Goal: Browse casually

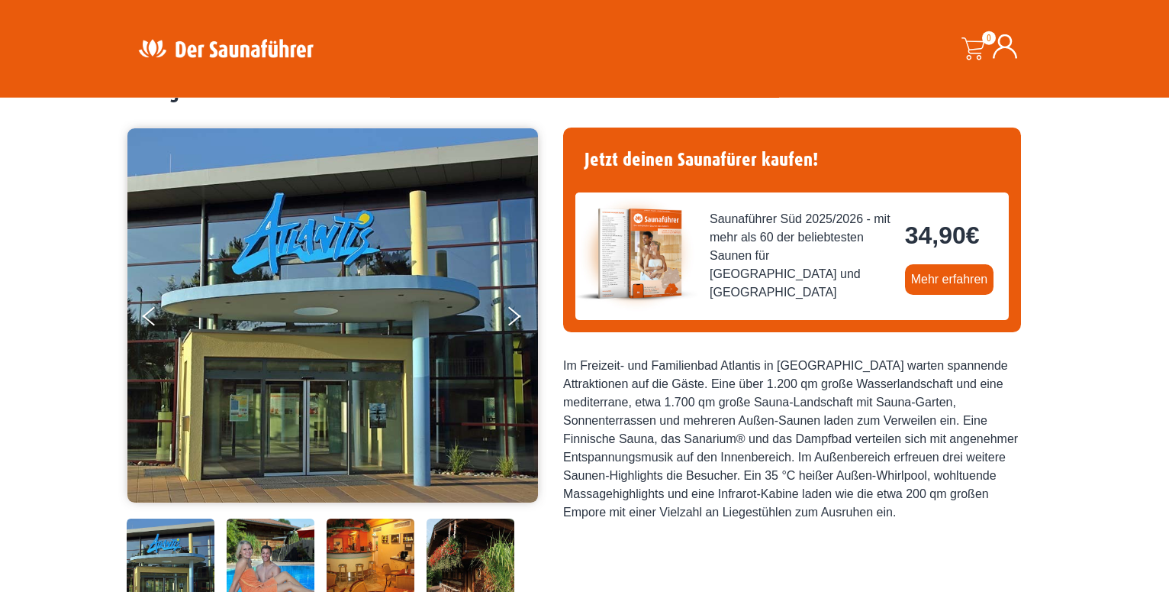
scroll to position [75, 0]
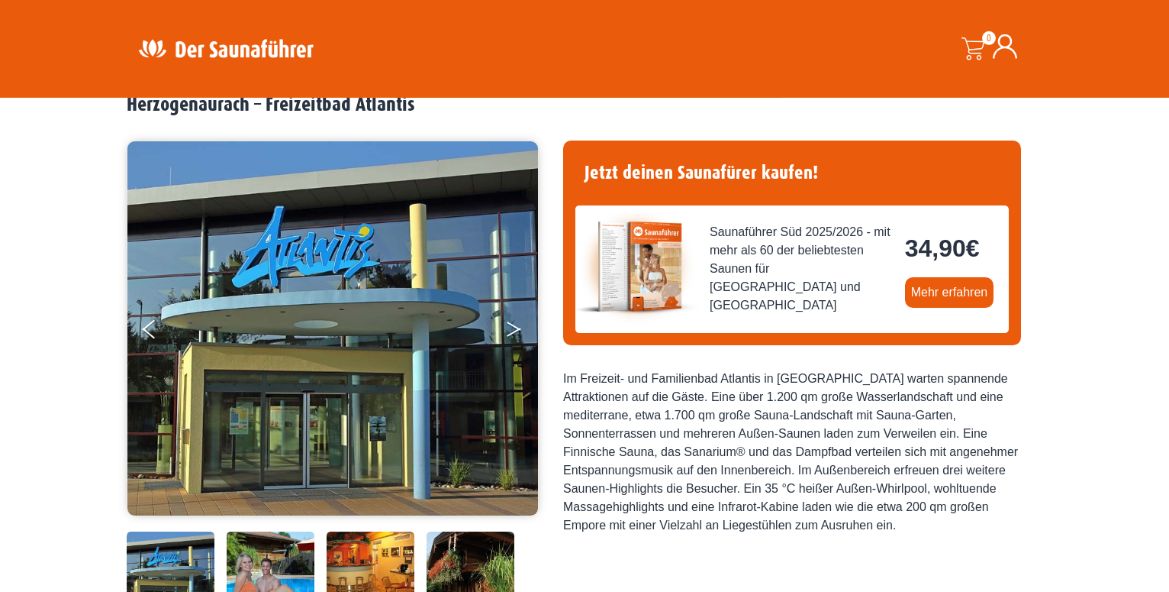
click at [509, 325] on button "Next" at bounding box center [524, 332] width 38 height 38
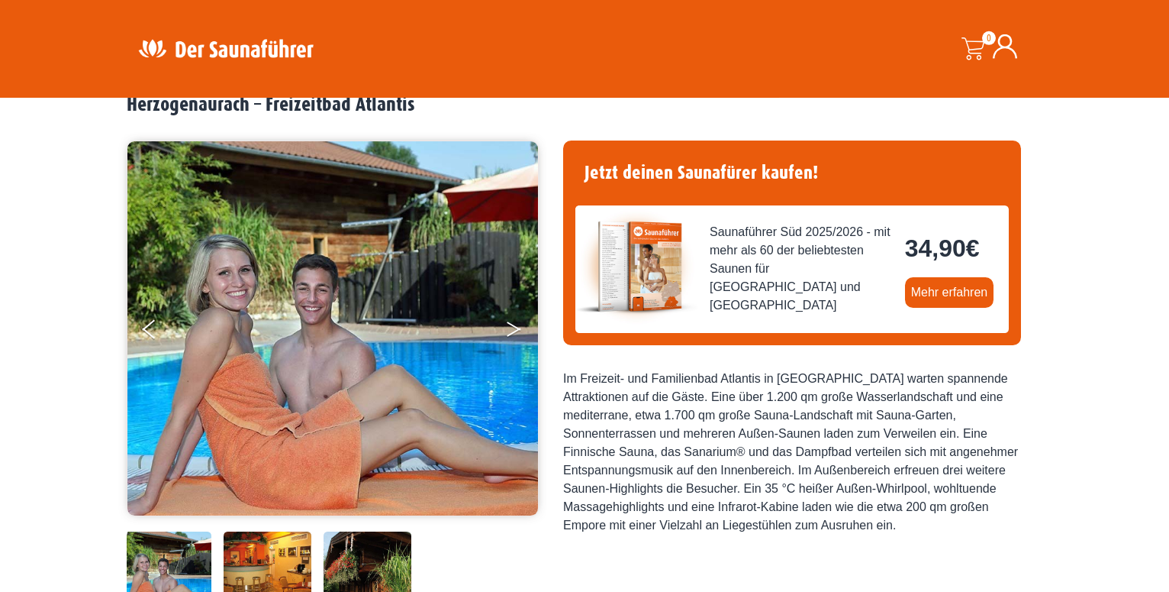
click at [509, 325] on button "Next" at bounding box center [524, 332] width 38 height 38
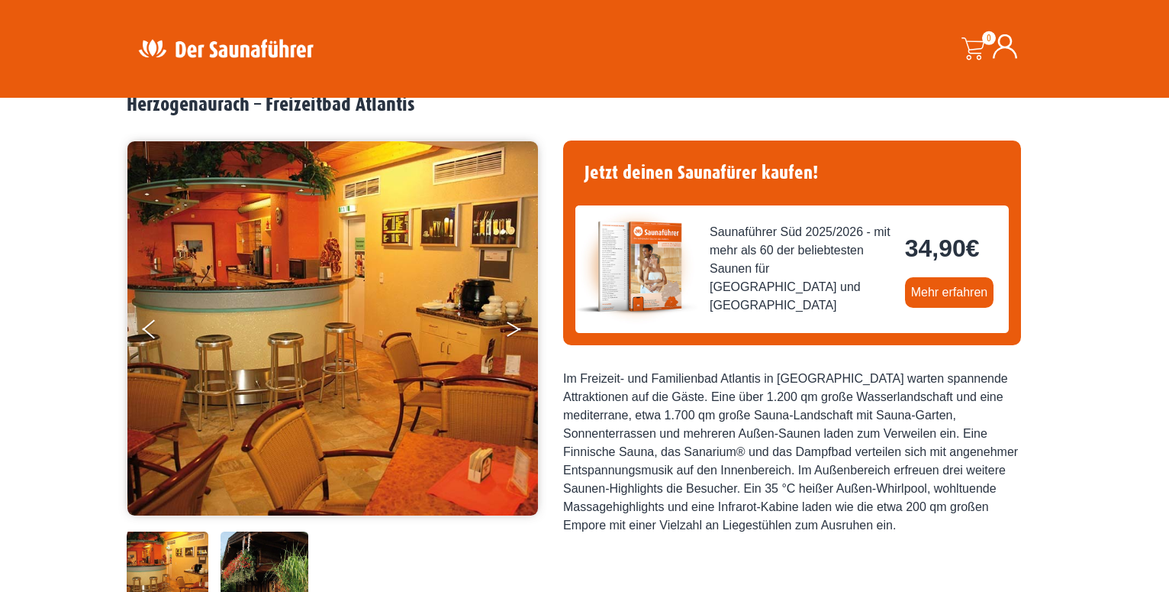
click at [512, 329] on button "Next" at bounding box center [524, 332] width 38 height 38
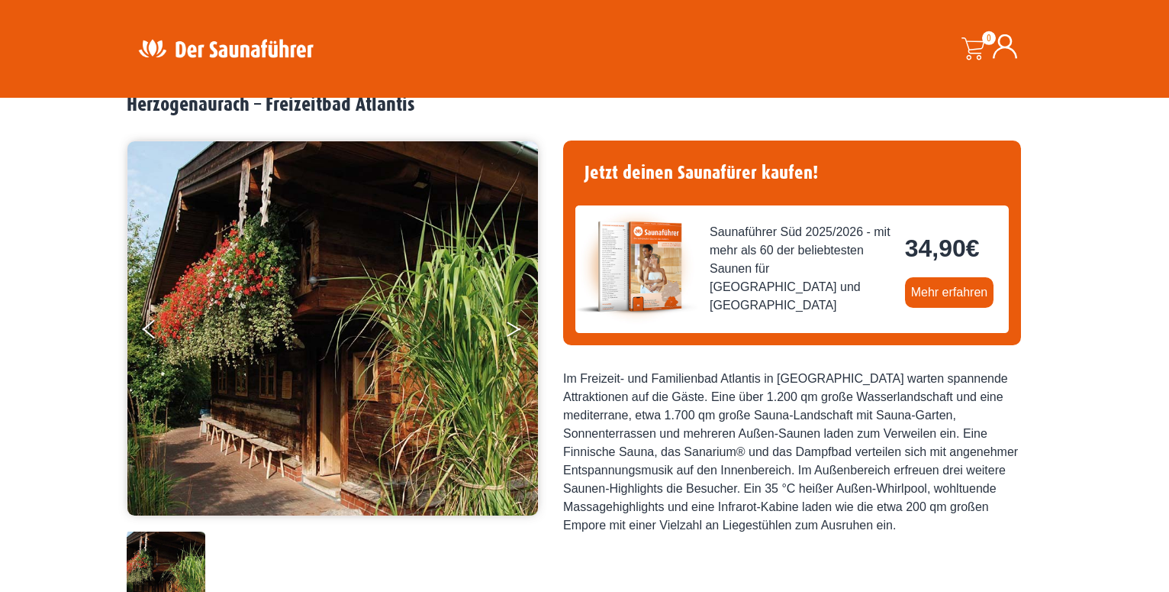
click at [509, 334] on icon "Next" at bounding box center [514, 331] width 14 height 9
click at [515, 324] on button "Next" at bounding box center [524, 332] width 38 height 38
click at [514, 331] on button "Next" at bounding box center [524, 332] width 38 height 38
click at [151, 321] on button "Previous" at bounding box center [162, 332] width 38 height 38
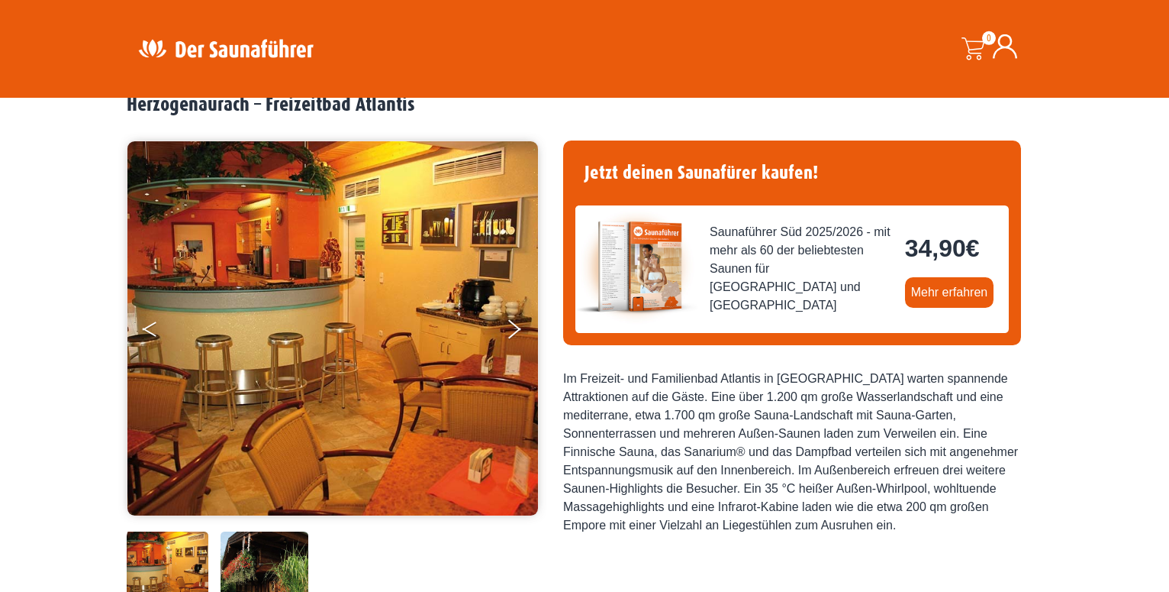
click at [160, 329] on button "Previous" at bounding box center [162, 332] width 38 height 38
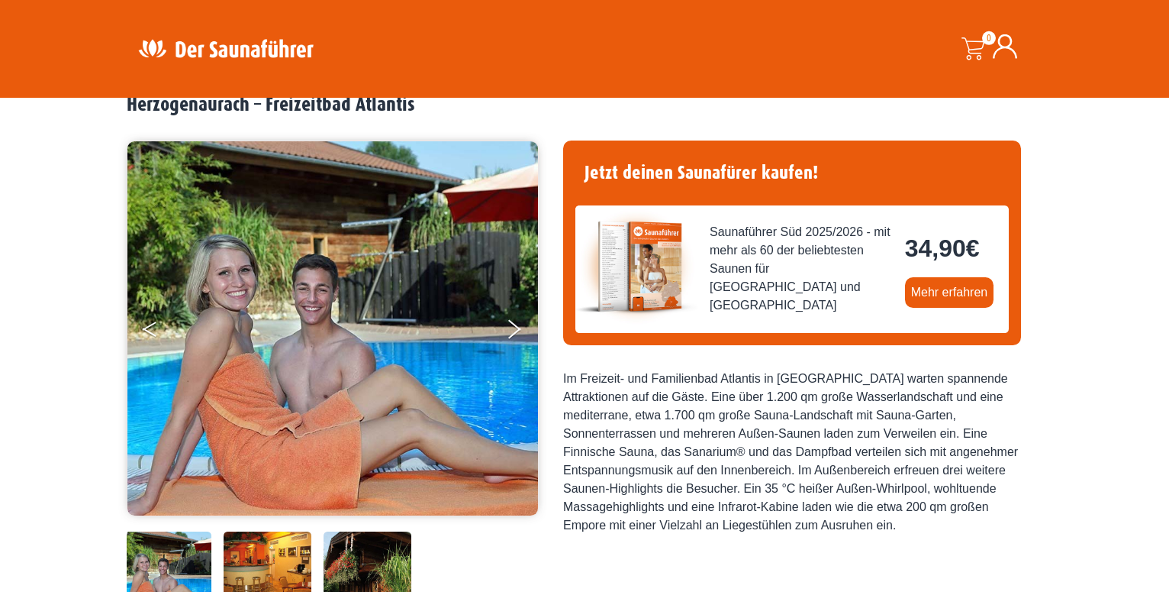
click at [159, 327] on button "Previous" at bounding box center [162, 332] width 38 height 38
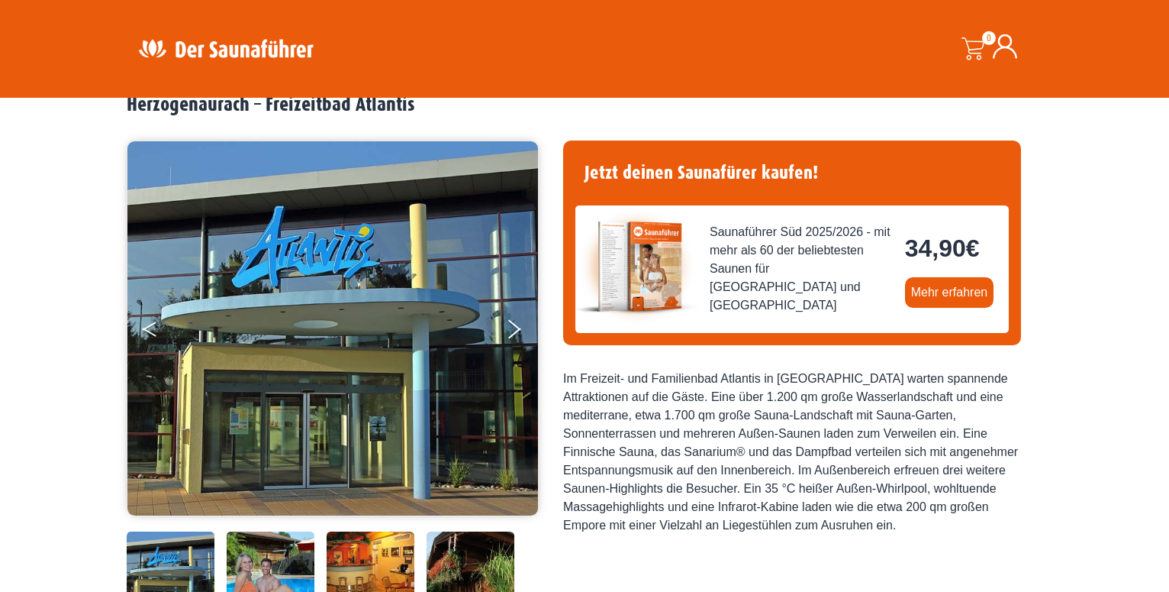
click at [154, 327] on button "Previous" at bounding box center [162, 332] width 38 height 38
click at [510, 328] on button "Next" at bounding box center [524, 332] width 38 height 38
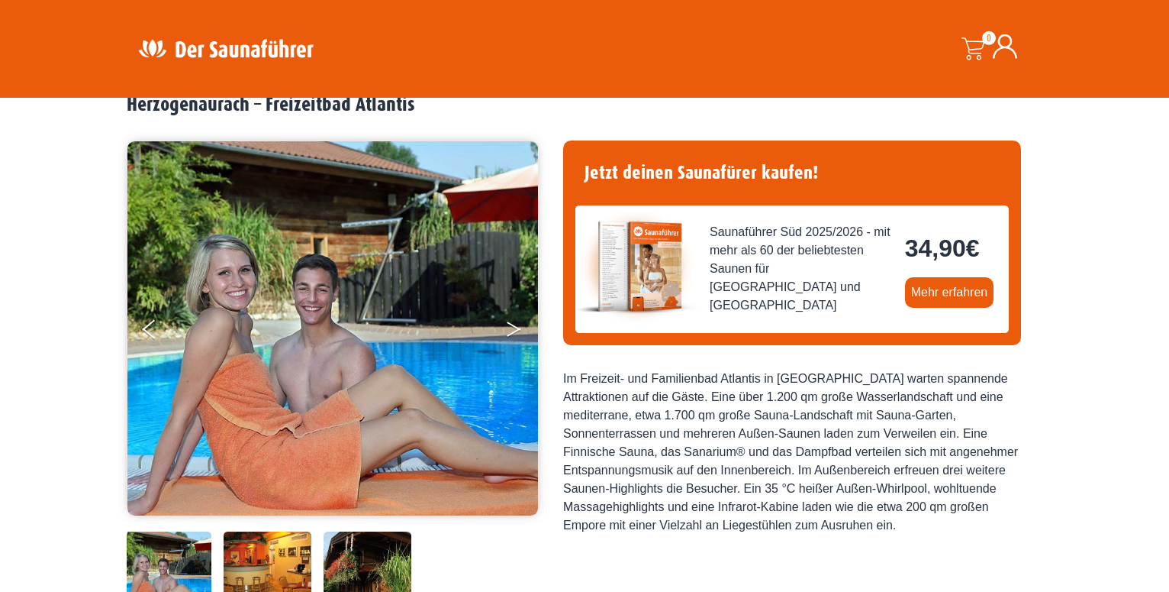
click at [510, 328] on button "Next" at bounding box center [524, 332] width 38 height 38
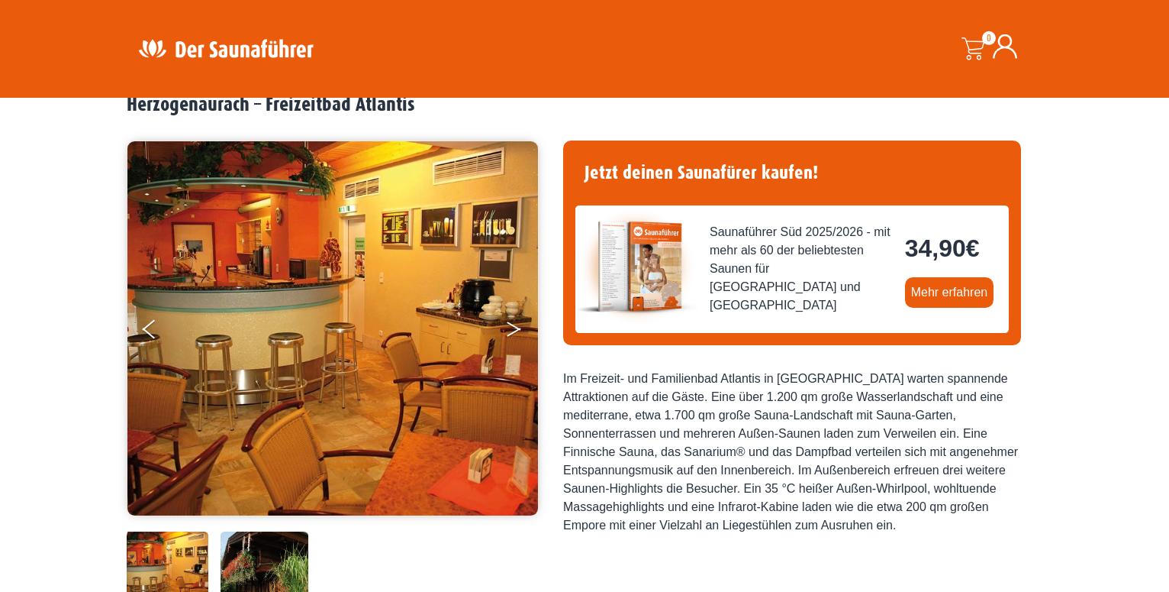
click at [510, 328] on button "Next" at bounding box center [524, 332] width 38 height 38
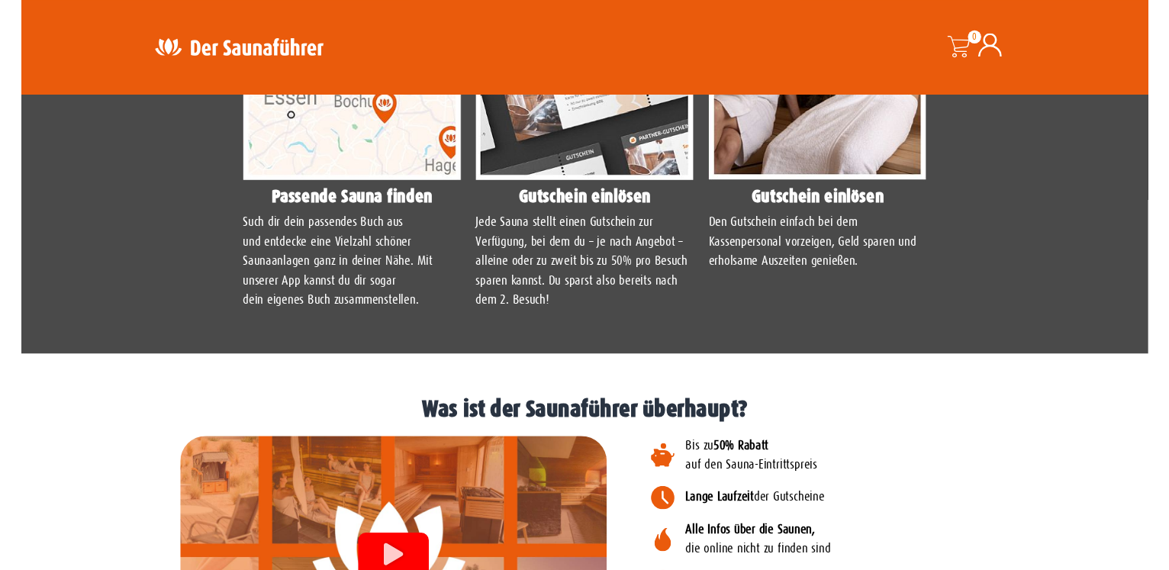
scroll to position [1396, 0]
